Goal: Check status: Check status

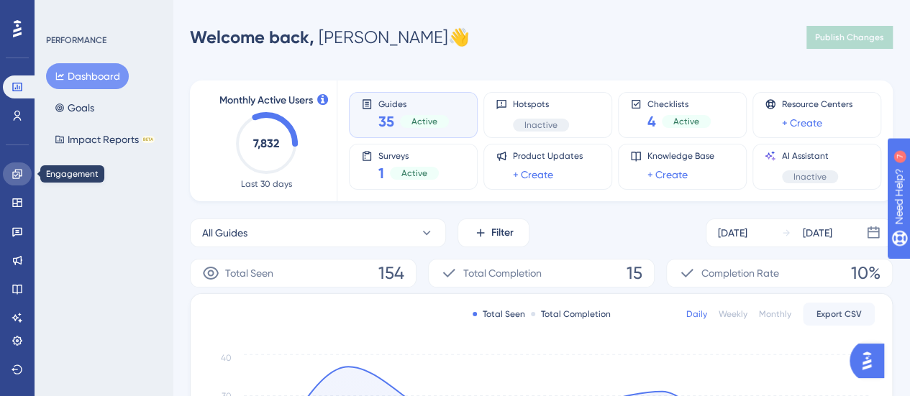
click at [11, 179] on link at bounding box center [17, 174] width 29 height 23
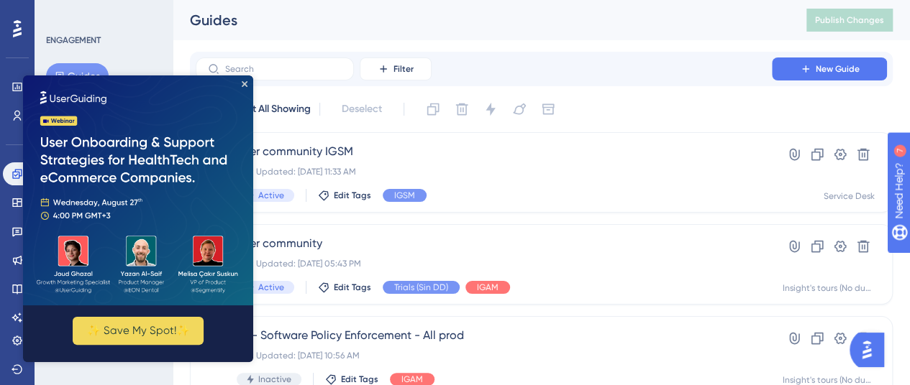
click at [248, 83] on img at bounding box center [138, 191] width 230 height 230
click at [243, 83] on icon "Close Preview" at bounding box center [245, 84] width 6 height 6
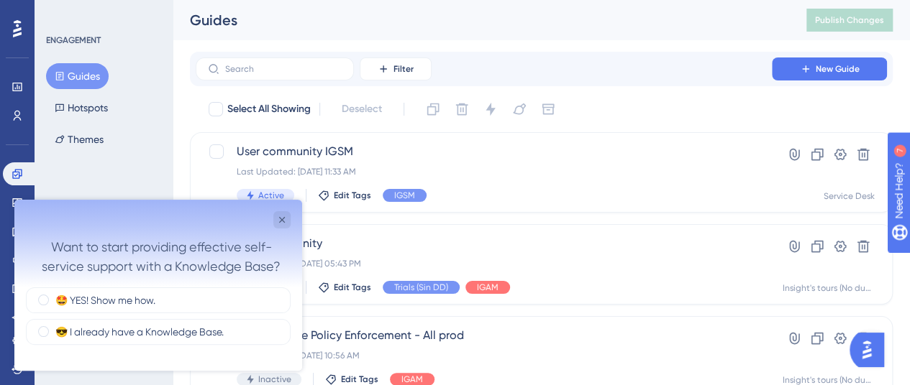
drag, startPoint x: 309, startPoint y: 153, endPoint x: 117, endPoint y: 146, distance: 192.2
click at [117, 146] on div "Guides Hotspots Themes" at bounding box center [104, 107] width 117 height 89
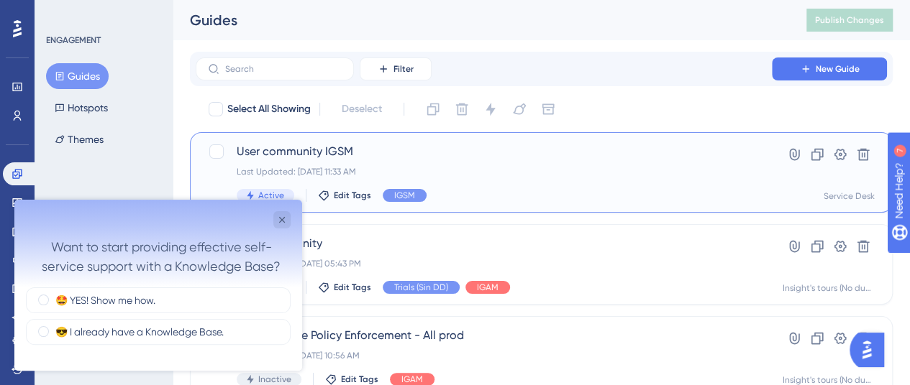
click at [320, 151] on span "User community IGSM" at bounding box center [484, 151] width 494 height 17
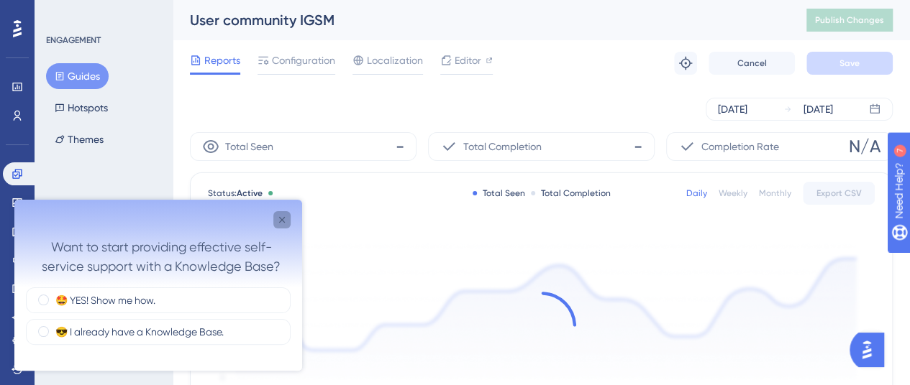
click at [290, 216] on div "Close survey" at bounding box center [281, 219] width 17 height 17
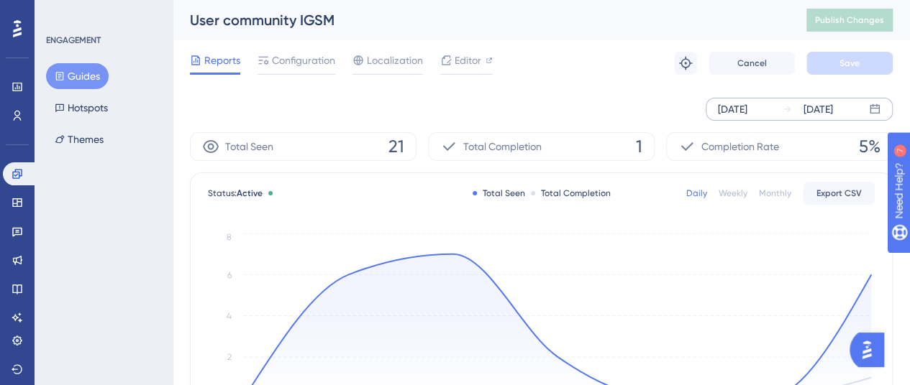
click at [738, 106] on div "[DATE]" at bounding box center [732, 109] width 29 height 17
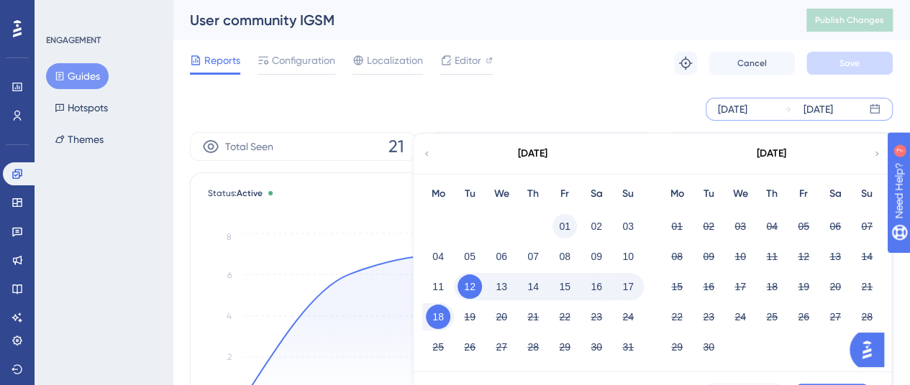
click at [566, 229] on button "01" at bounding box center [564, 226] width 24 height 24
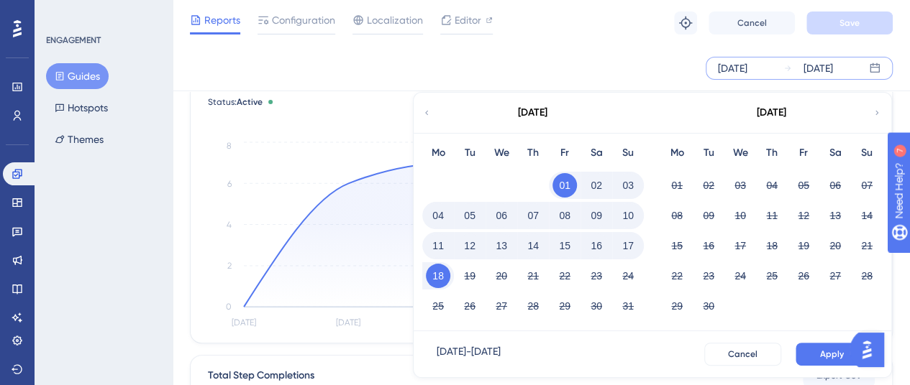
scroll to position [91, 0]
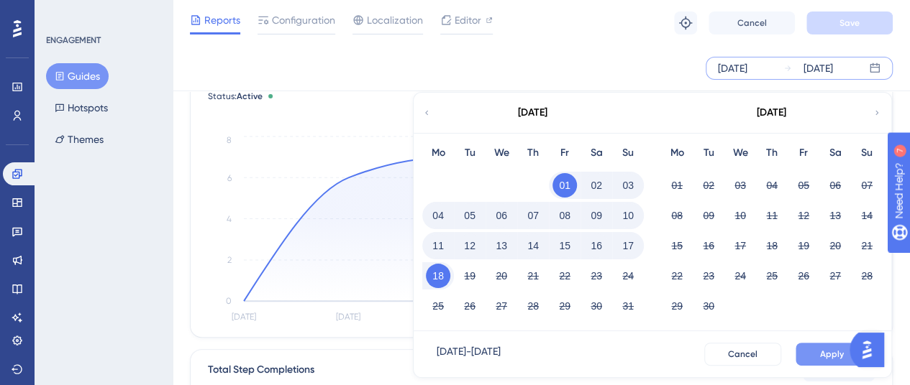
click at [822, 353] on span "Apply" at bounding box center [832, 355] width 24 height 12
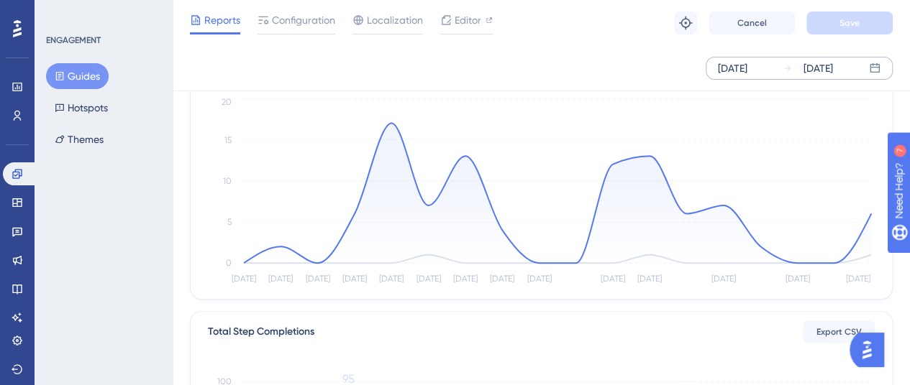
scroll to position [0, 0]
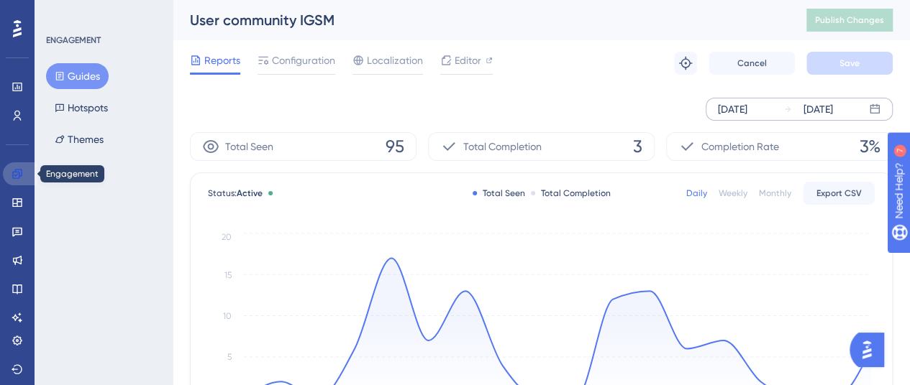
click at [7, 170] on link at bounding box center [20, 174] width 35 height 23
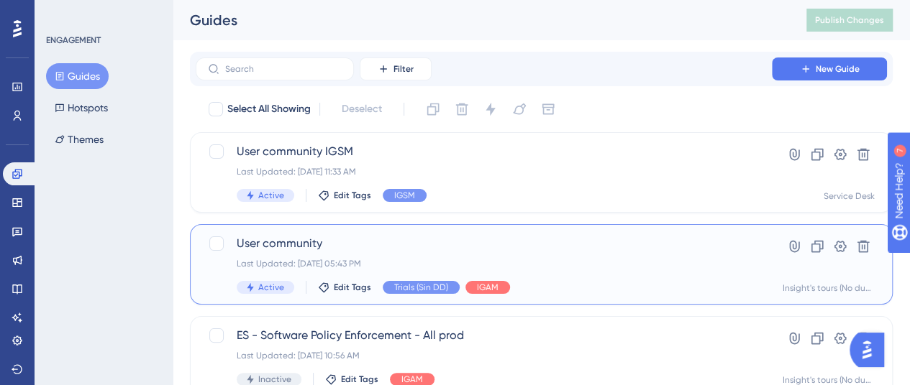
click at [286, 247] on span "User community" at bounding box center [484, 243] width 494 height 17
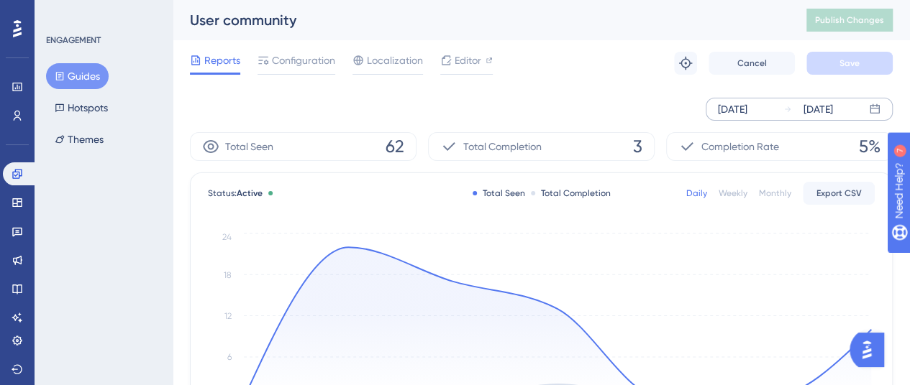
click at [821, 114] on div "[DATE]" at bounding box center [817, 109] width 29 height 17
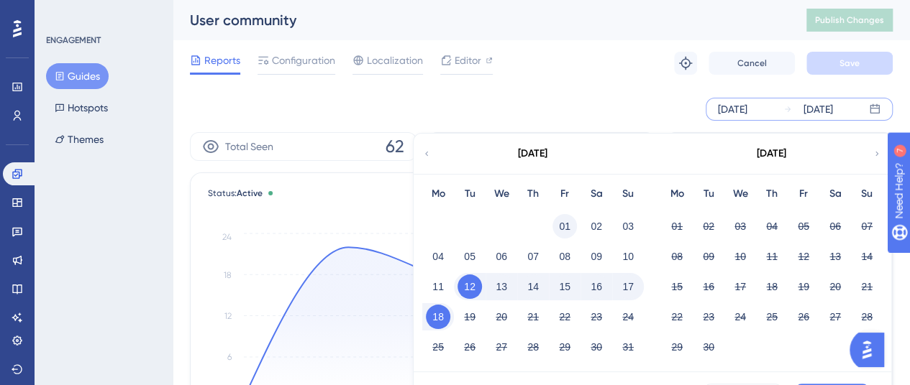
click at [570, 232] on button "01" at bounding box center [564, 226] width 24 height 24
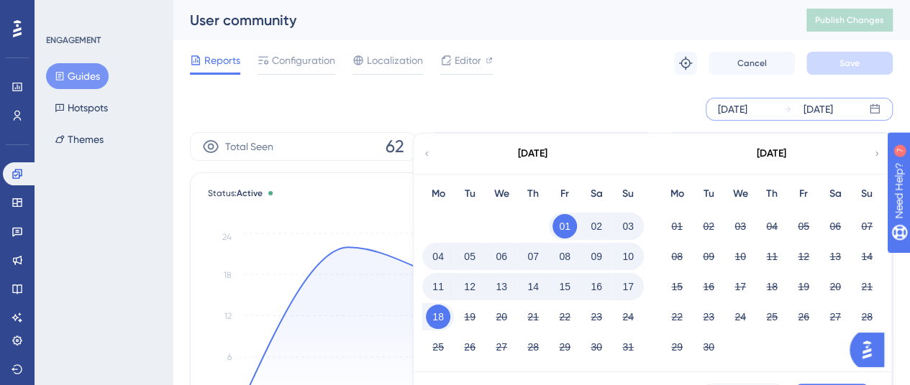
scroll to position [68, 0]
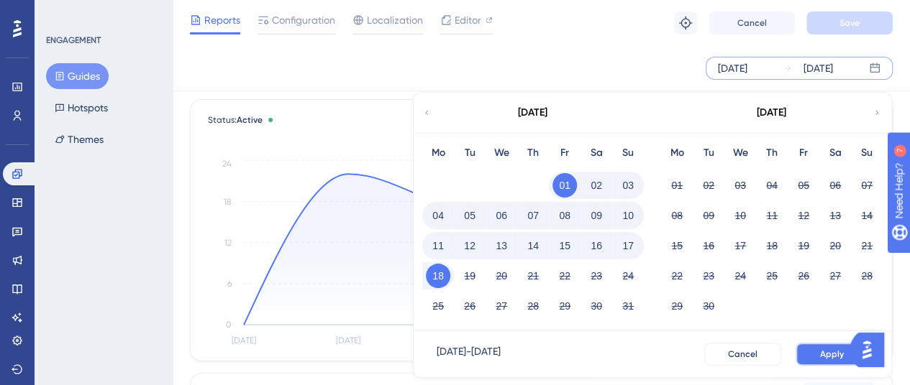
click at [847, 353] on button "Apply" at bounding box center [831, 354] width 73 height 23
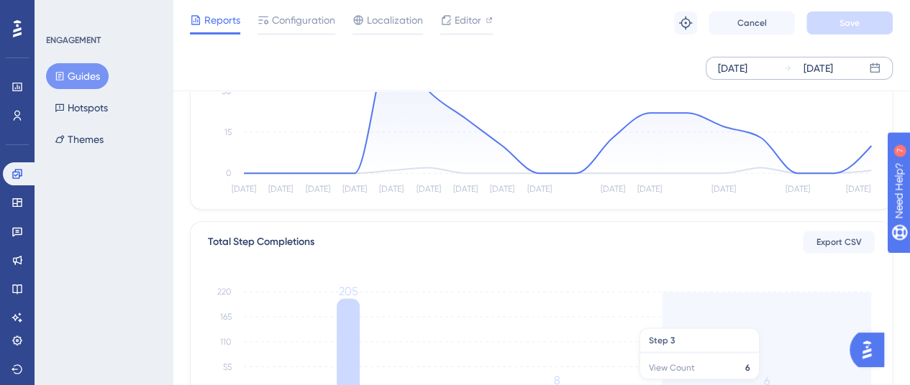
scroll to position [0, 0]
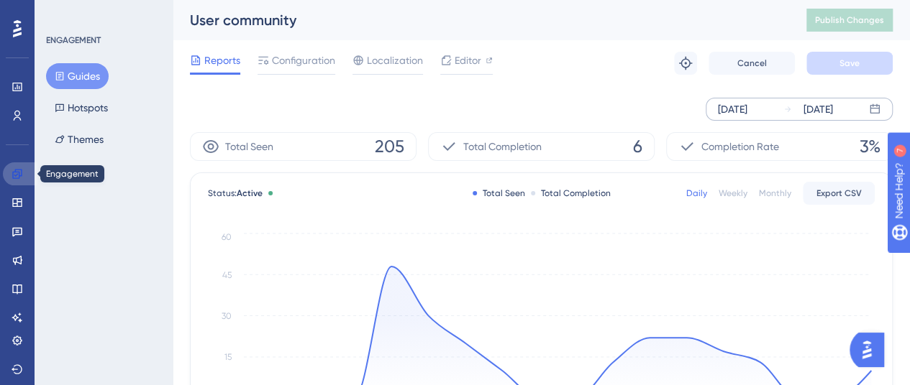
click at [14, 173] on icon at bounding box center [18, 174] width 12 height 12
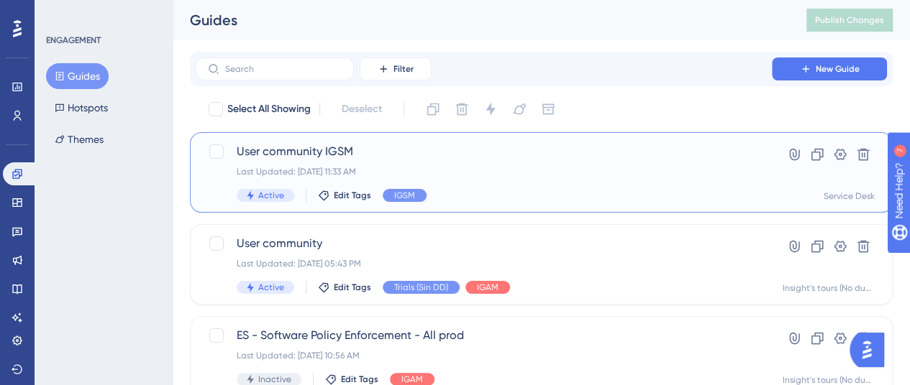
click at [328, 157] on span "User community IGSM" at bounding box center [484, 151] width 494 height 17
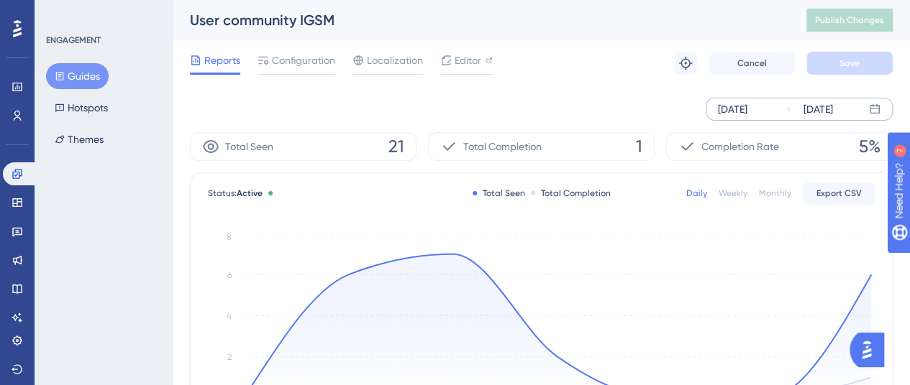
click at [821, 119] on div "[DATE] [DATE]" at bounding box center [798, 109] width 187 height 23
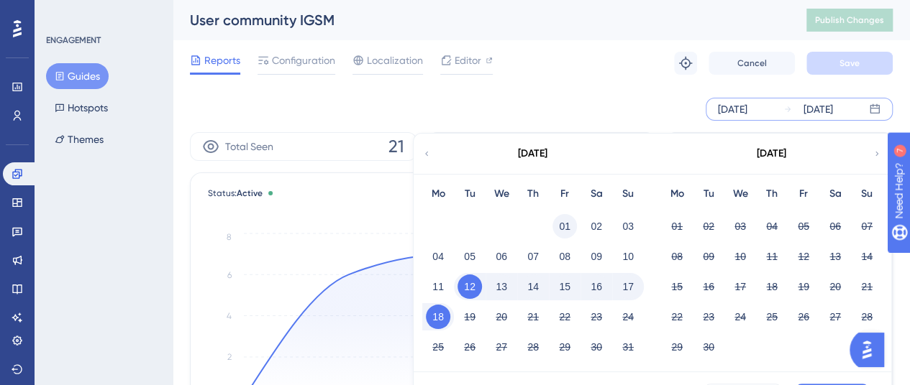
click at [560, 225] on button "01" at bounding box center [564, 226] width 24 height 24
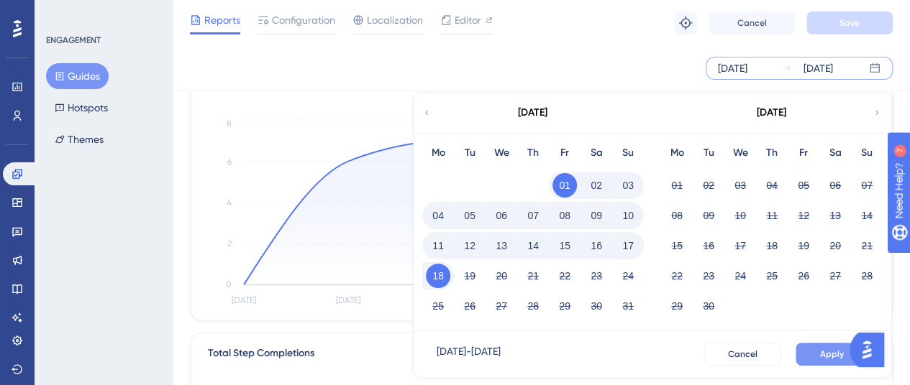
scroll to position [109, 0]
click at [828, 357] on span "Apply" at bounding box center [832, 355] width 24 height 12
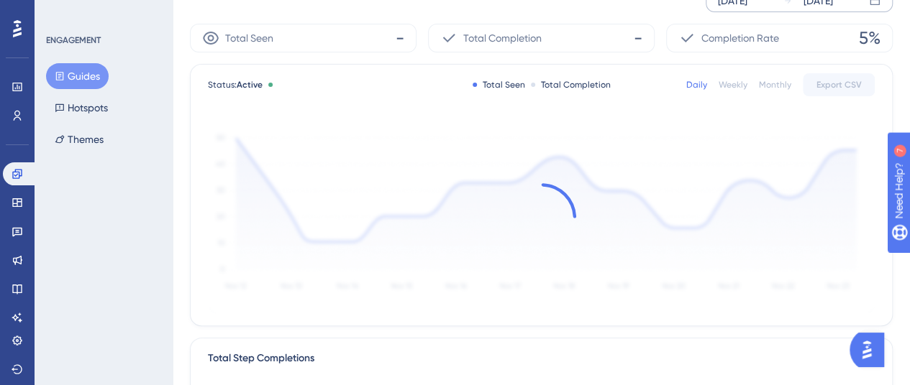
scroll to position [0, 0]
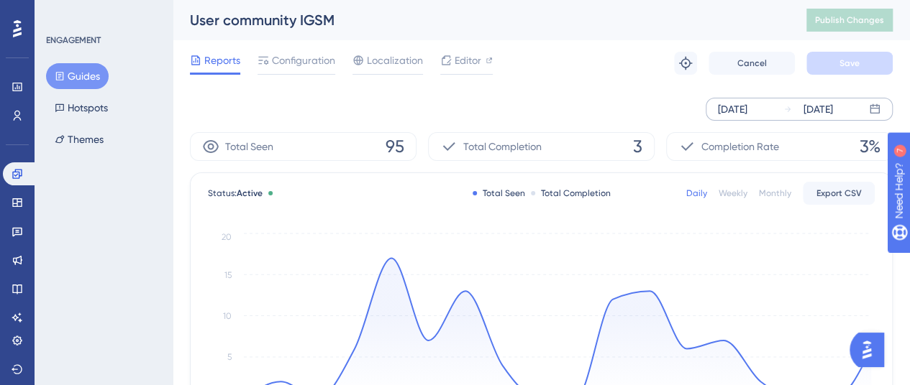
click at [865, 111] on div "[DATE] [DATE]" at bounding box center [798, 109] width 187 height 23
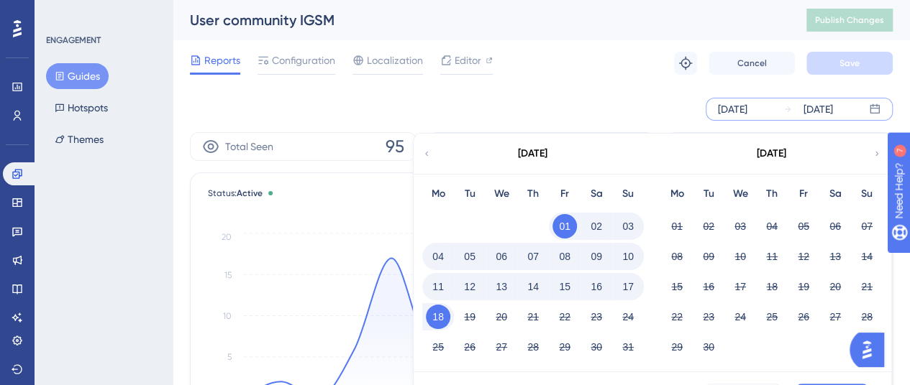
scroll to position [1, 0]
click at [426, 152] on icon at bounding box center [426, 153] width 9 height 13
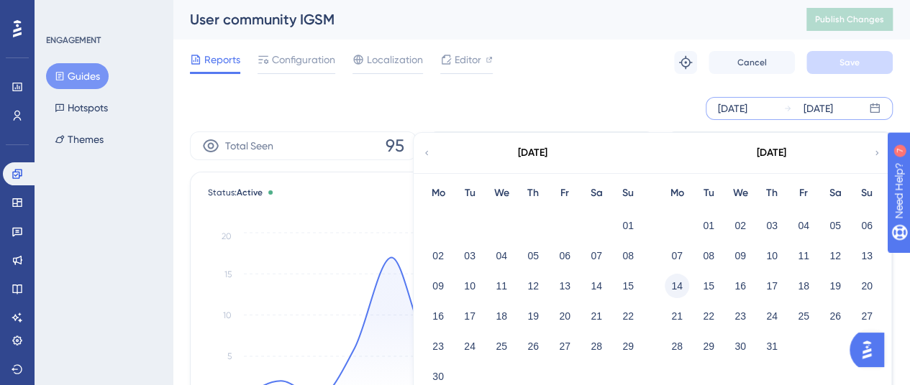
click at [679, 288] on button "14" at bounding box center [677, 286] width 24 height 24
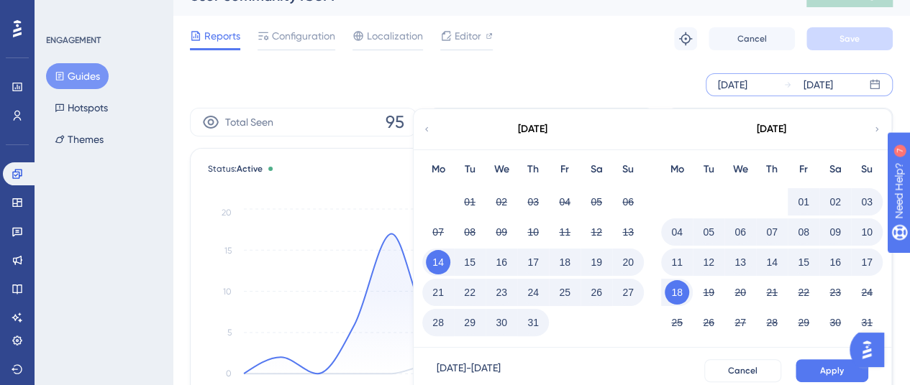
scroll to position [26, 0]
click at [816, 362] on button "Apply" at bounding box center [831, 369] width 73 height 23
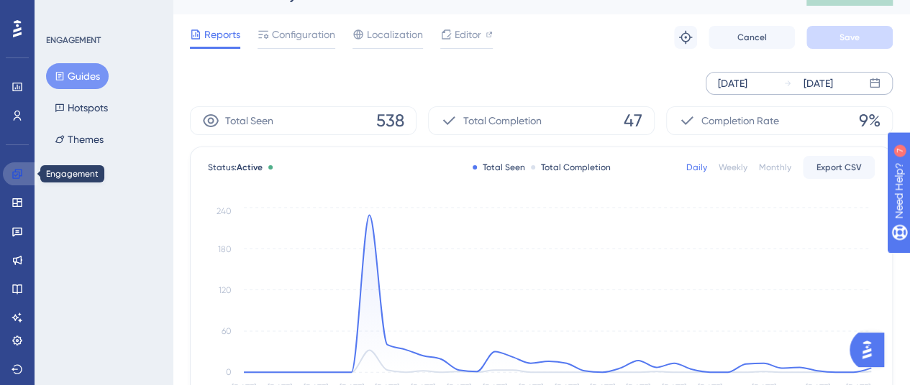
click at [22, 176] on icon at bounding box center [18, 174] width 12 height 12
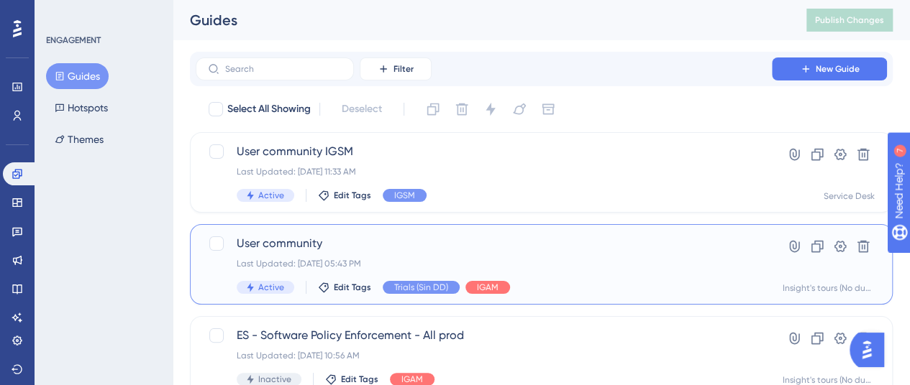
click at [283, 251] on span "User community" at bounding box center [484, 243] width 494 height 17
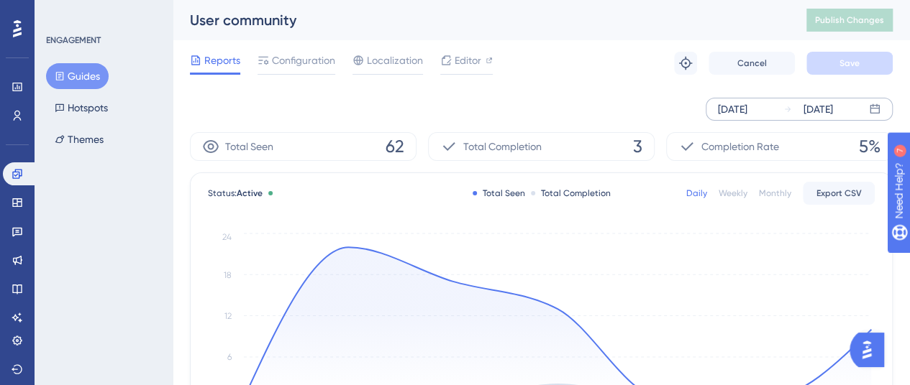
click at [775, 115] on div "[DATE] [DATE]" at bounding box center [798, 109] width 187 height 23
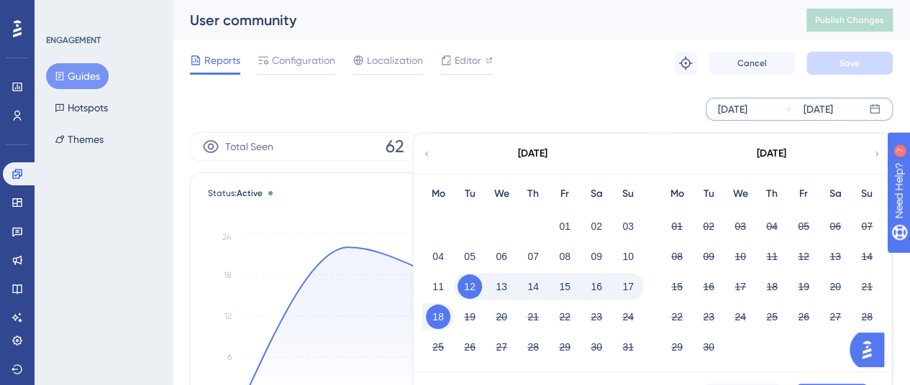
click at [427, 157] on icon at bounding box center [426, 153] width 9 height 13
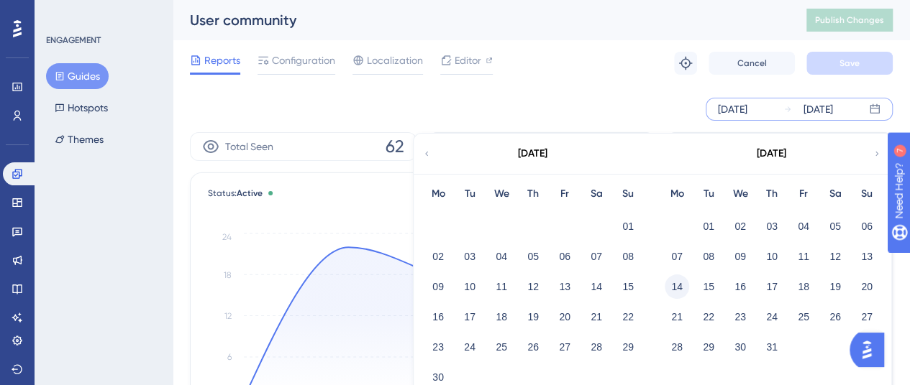
click at [673, 288] on button "14" at bounding box center [677, 287] width 24 height 24
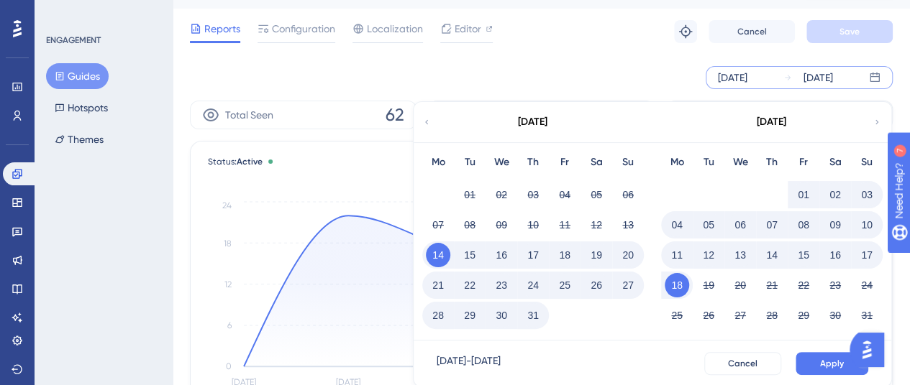
scroll to position [34, 0]
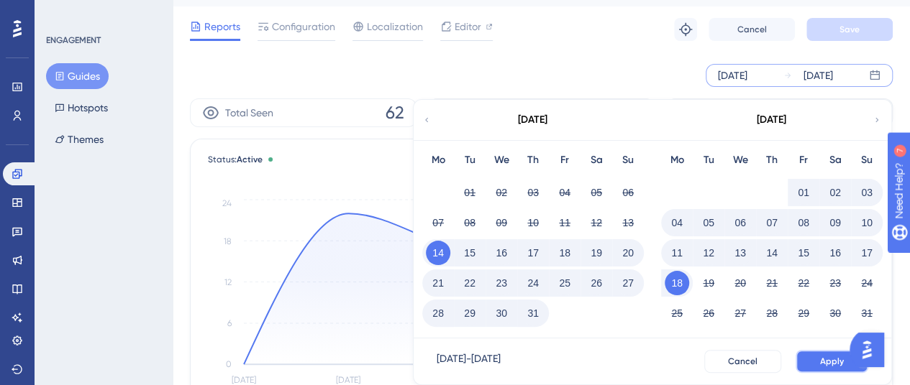
click at [818, 359] on button "Apply" at bounding box center [831, 361] width 73 height 23
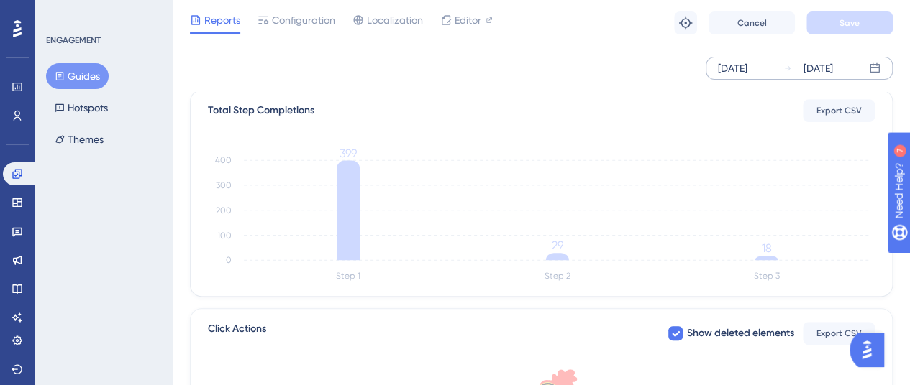
scroll to position [352, 0]
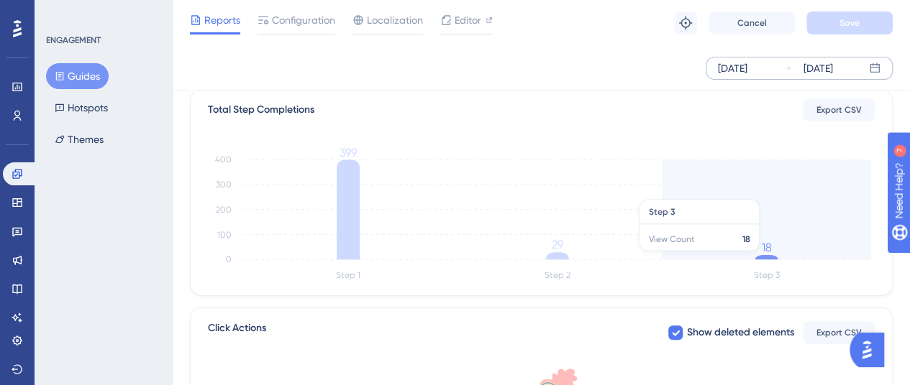
click at [767, 257] on icon at bounding box center [765, 257] width 23 height 4
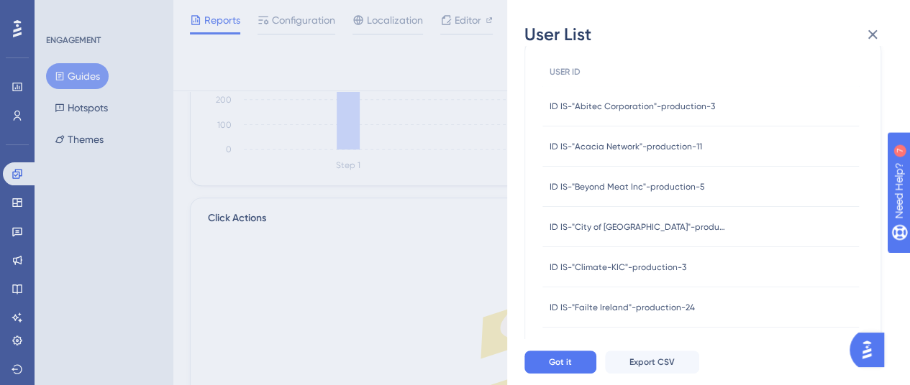
scroll to position [65, 0]
click at [604, 147] on span "ID IS-"Acacia Network"-production-11" at bounding box center [625, 146] width 152 height 12
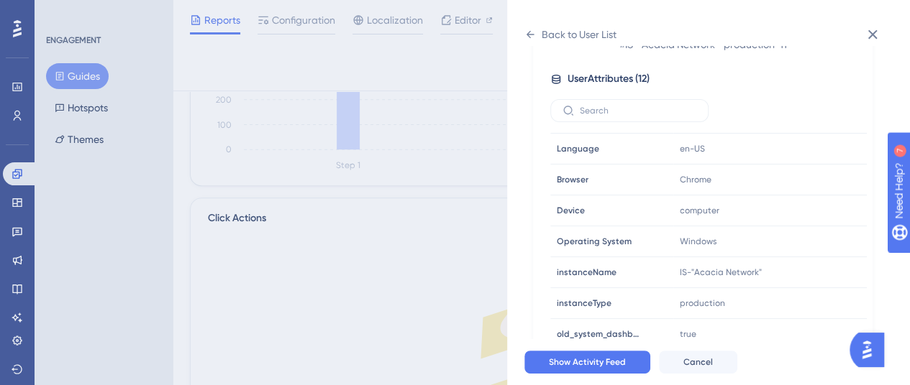
scroll to position [0, 0]
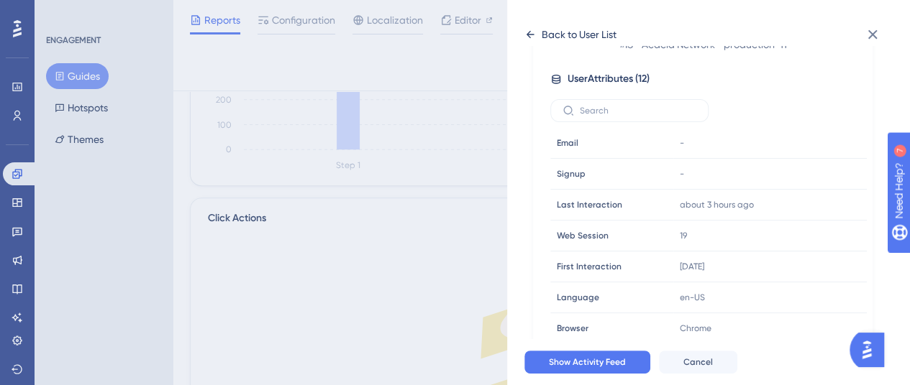
click at [534, 29] on icon at bounding box center [530, 35] width 12 height 12
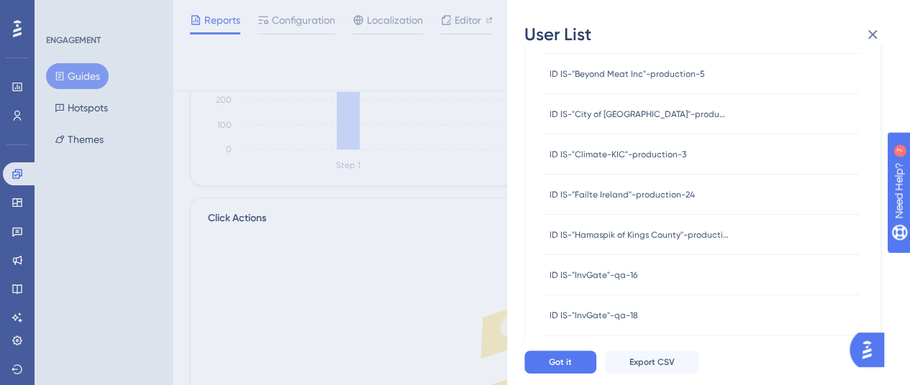
scroll to position [178, 0]
click at [678, 196] on span "ID IS-"Failte Ireland"-production-24" at bounding box center [621, 194] width 145 height 12
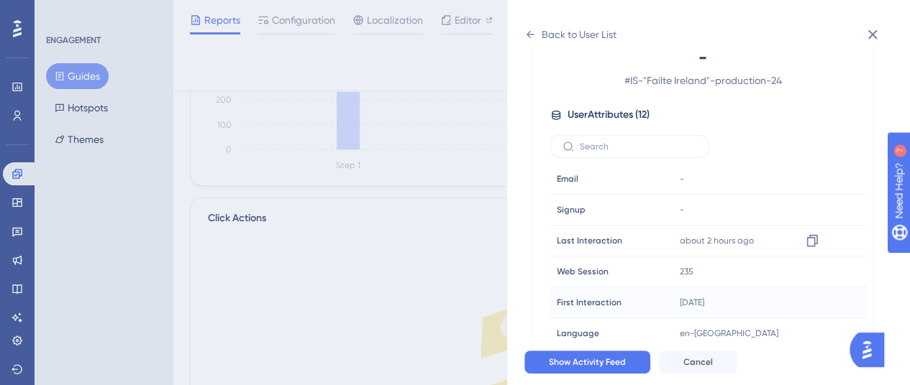
scroll to position [0, 0]
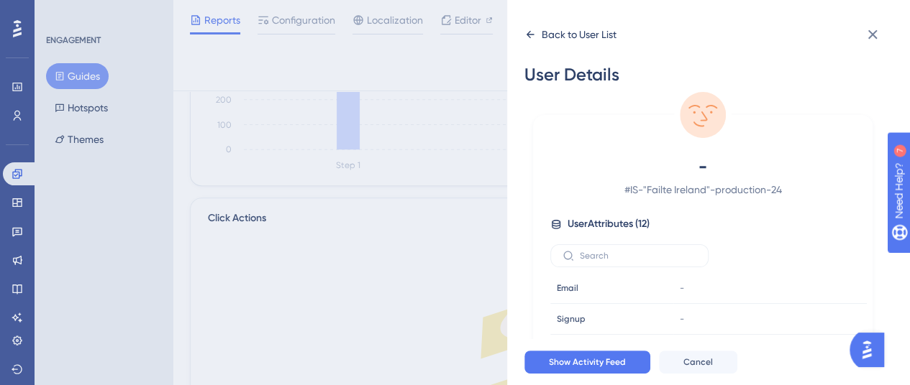
click at [529, 35] on icon at bounding box center [530, 34] width 8 height 7
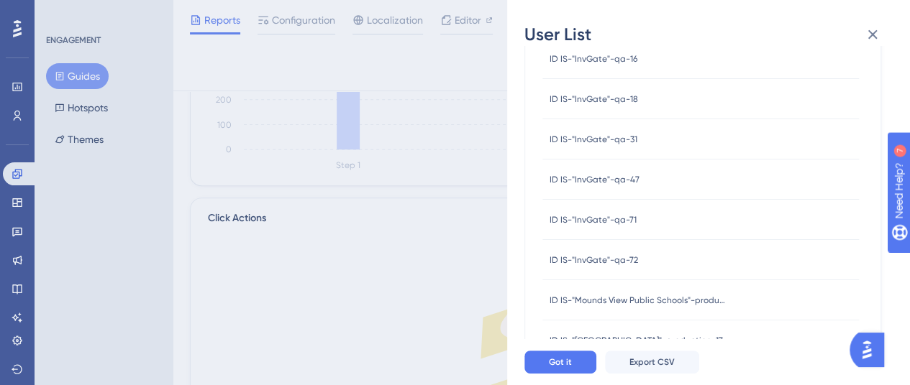
scroll to position [560, 0]
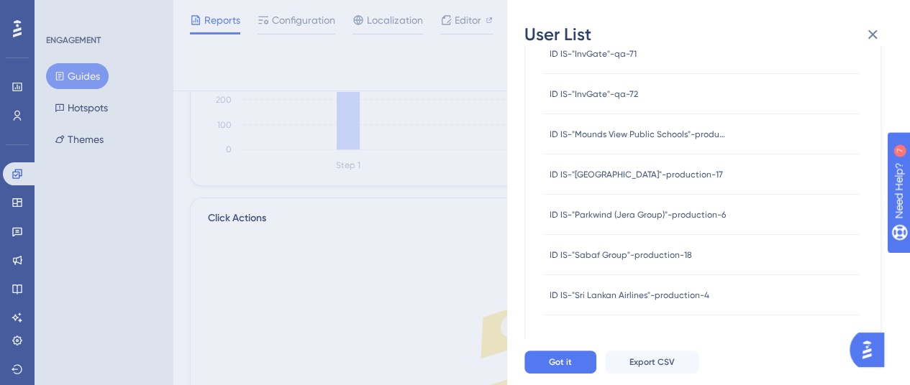
click at [678, 301] on div "ID IS-"Sri Lankan Airlines"-production-4 ID IS-"Sri Lankan Airlines"-production…" at bounding box center [629, 295] width 160 height 40
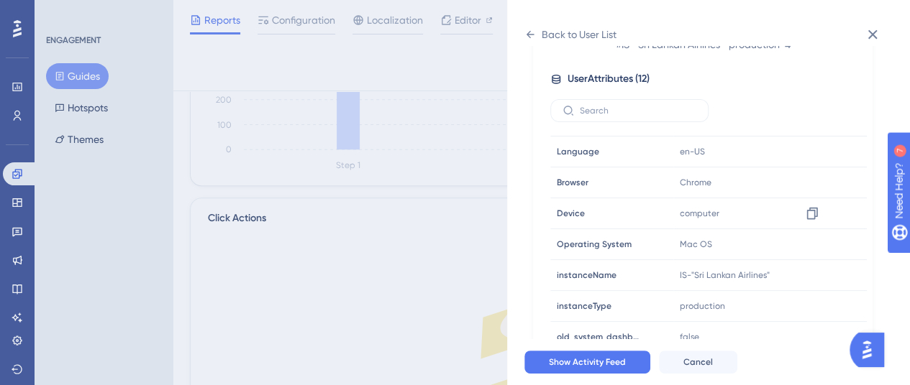
scroll to position [157, 0]
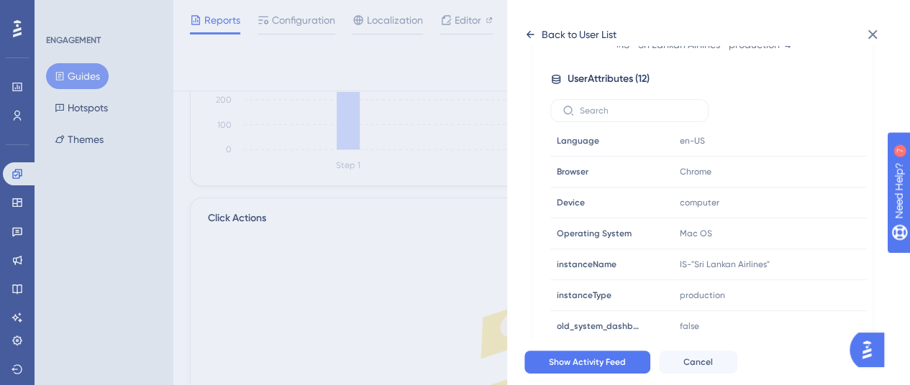
click at [531, 32] on icon at bounding box center [530, 35] width 12 height 12
